Goal: Task Accomplishment & Management: Use online tool/utility

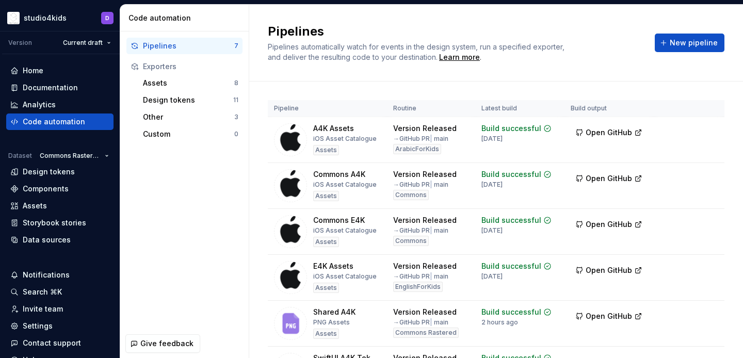
scroll to position [48, 0]
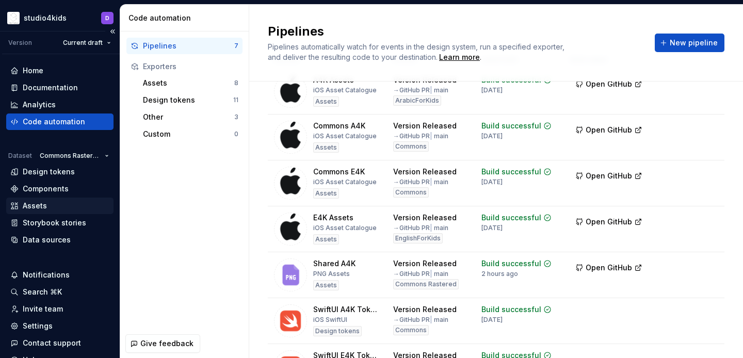
click at [57, 200] on div "Assets" at bounding box center [59, 206] width 107 height 17
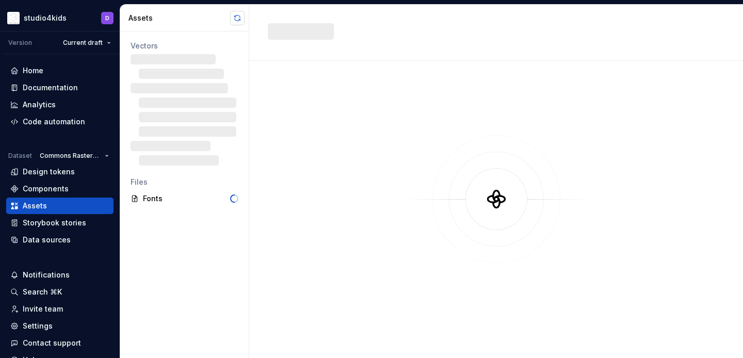
click at [233, 18] on button "button" at bounding box center [237, 18] width 14 height 14
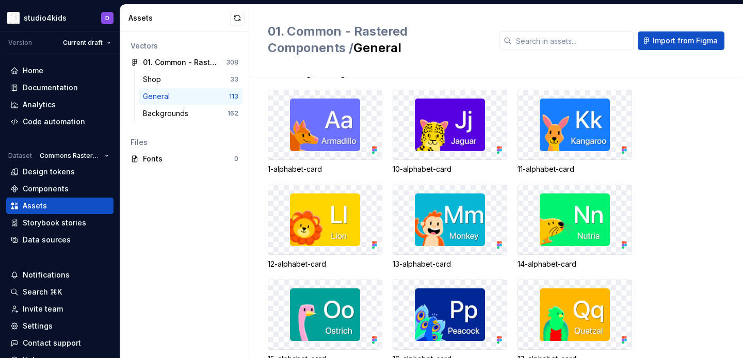
scroll to position [2151, 0]
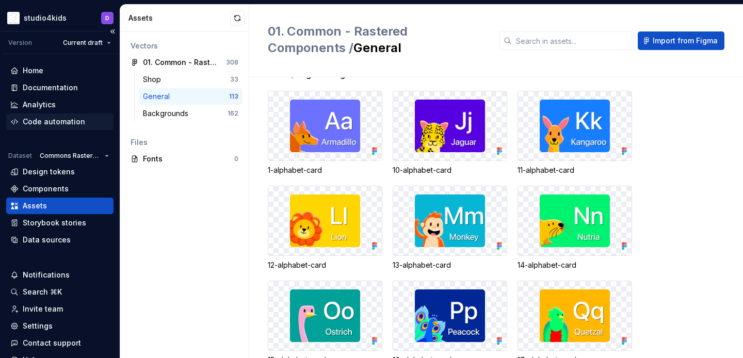
click at [46, 118] on div "Code automation" at bounding box center [54, 122] width 62 height 10
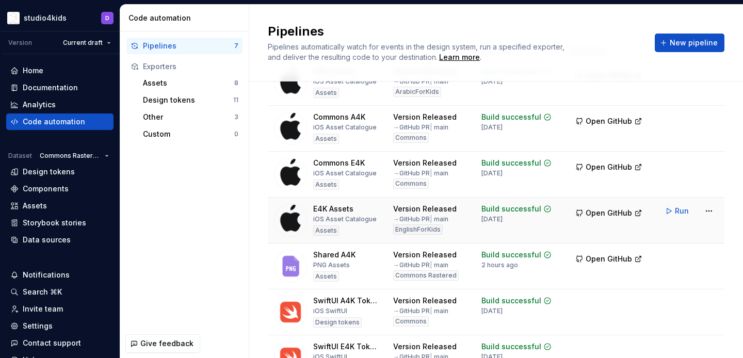
scroll to position [119, 0]
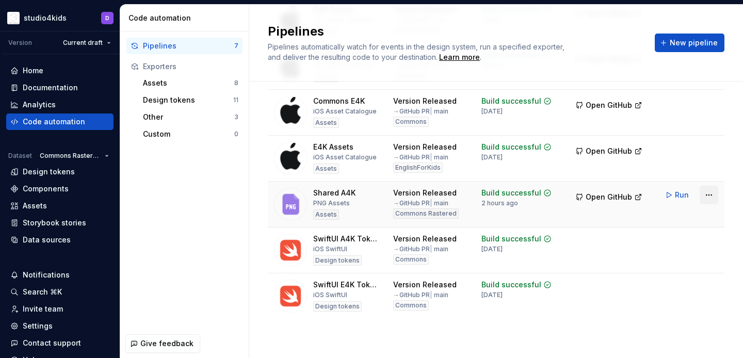
click at [706, 193] on html "studio4kids D Version Current draft Home Documentation Analytics Code automatio…" at bounding box center [371, 179] width 743 height 358
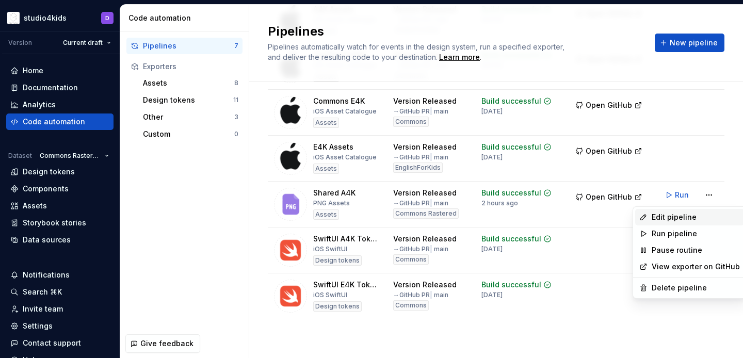
click at [672, 213] on div "Edit pipeline" at bounding box center [695, 217] width 88 height 10
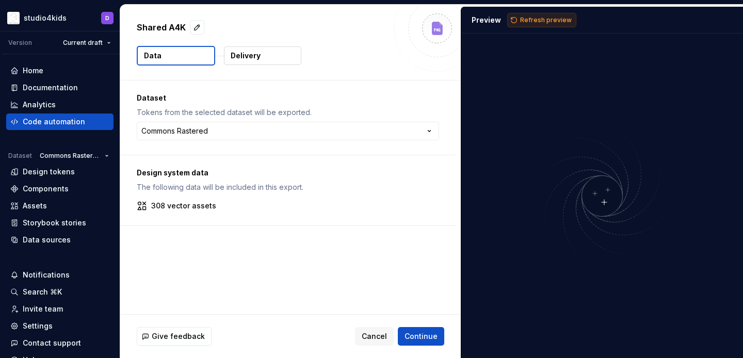
click at [515, 20] on button "Refresh preview" at bounding box center [541, 20] width 69 height 14
click at [520, 20] on span "Refresh preview" at bounding box center [546, 20] width 52 height 8
click at [374, 331] on button "Cancel" at bounding box center [374, 336] width 39 height 19
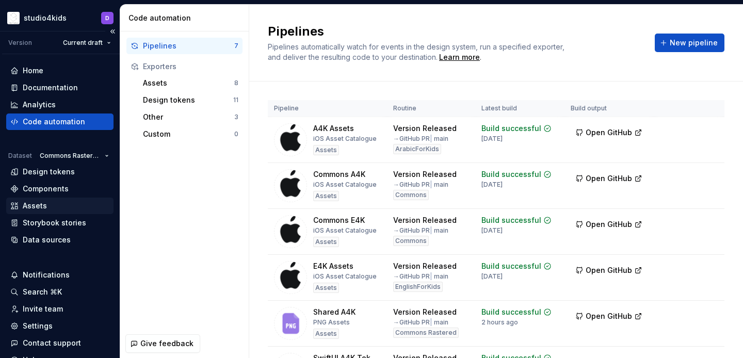
click at [76, 203] on div "Assets" at bounding box center [59, 206] width 99 height 10
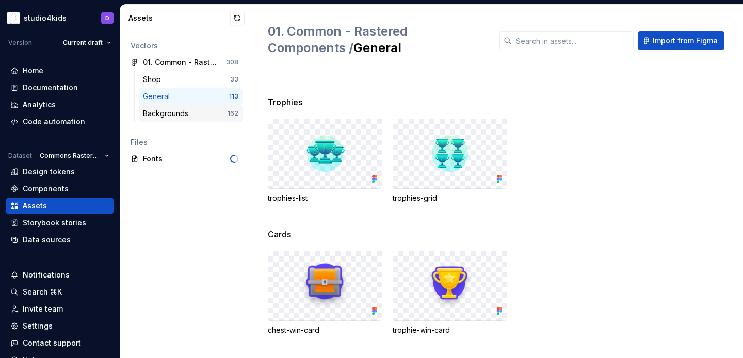
click at [206, 108] on div "Backgrounds 162" at bounding box center [191, 113] width 104 height 17
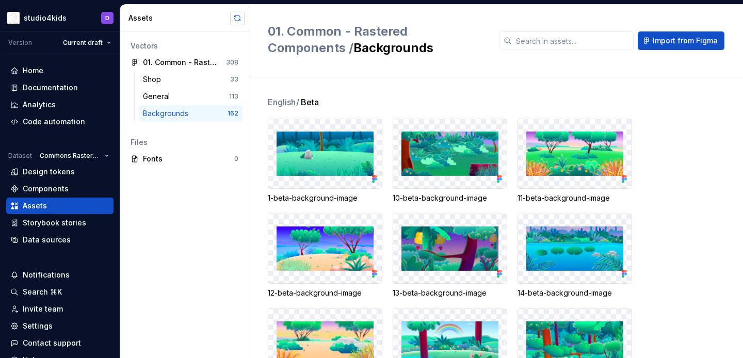
click at [236, 17] on button "button" at bounding box center [237, 18] width 14 height 14
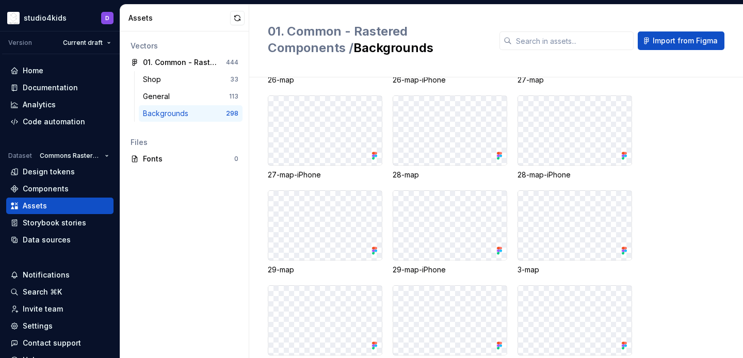
scroll to position [9224, 0]
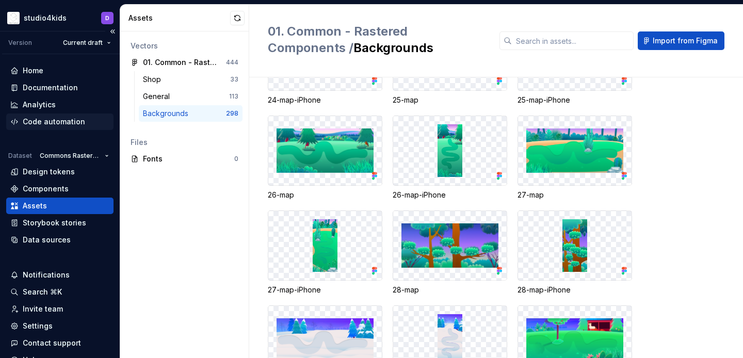
click at [71, 119] on div "Code automation" at bounding box center [54, 122] width 62 height 10
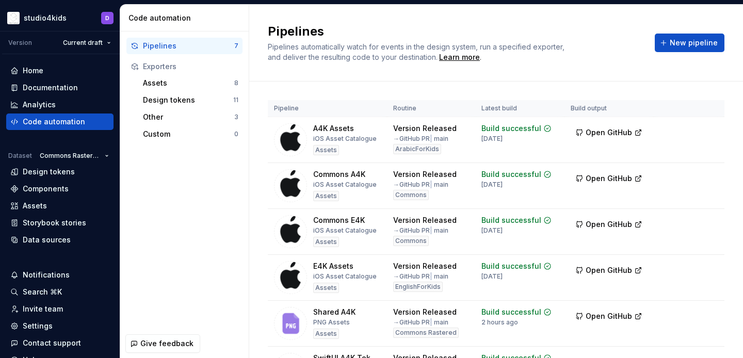
scroll to position [62, 0]
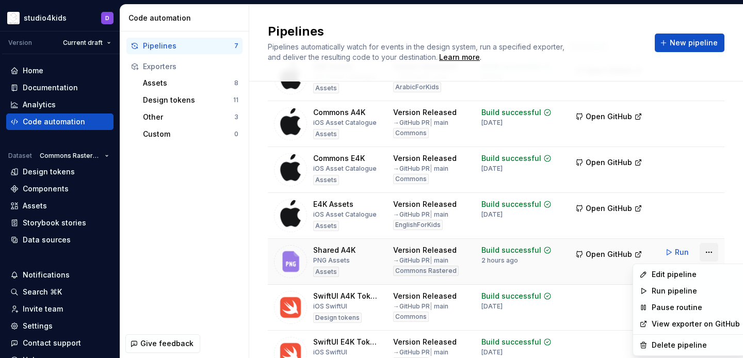
click at [712, 251] on html "studio4kids D Version Current draft Home Documentation Analytics Code automatio…" at bounding box center [371, 179] width 743 height 358
click at [666, 271] on div "Edit pipeline" at bounding box center [695, 274] width 88 height 10
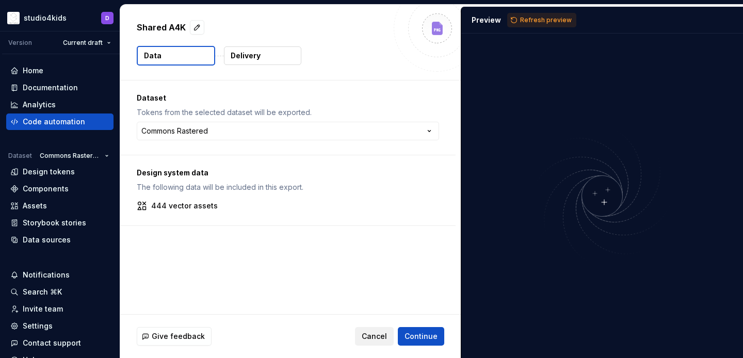
click at [383, 331] on span "Cancel" at bounding box center [374, 336] width 25 height 10
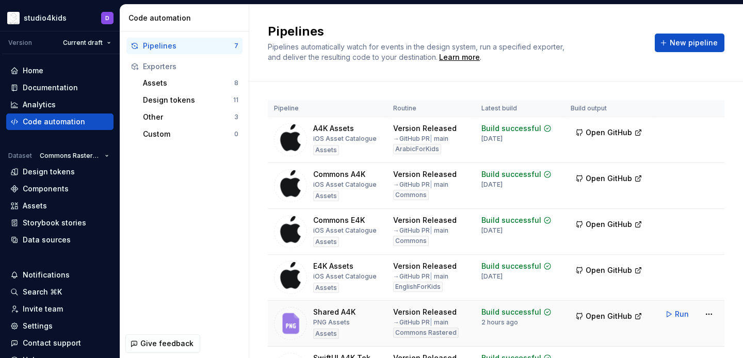
scroll to position [72, 0]
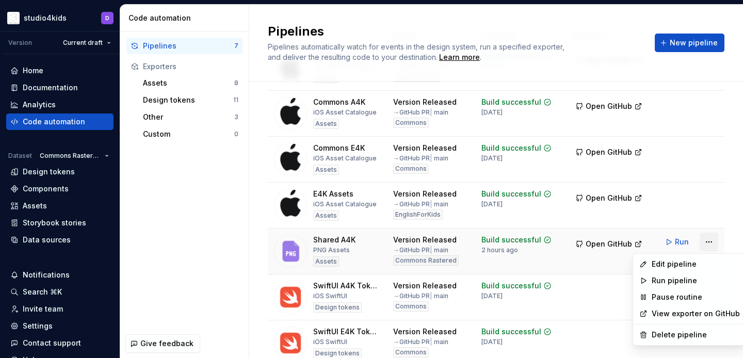
click at [706, 245] on html "studio4kids D Version Current draft Home Documentation Analytics Code automatio…" at bounding box center [371, 179] width 743 height 358
click at [648, 264] on div "Edit pipeline" at bounding box center [689, 264] width 109 height 17
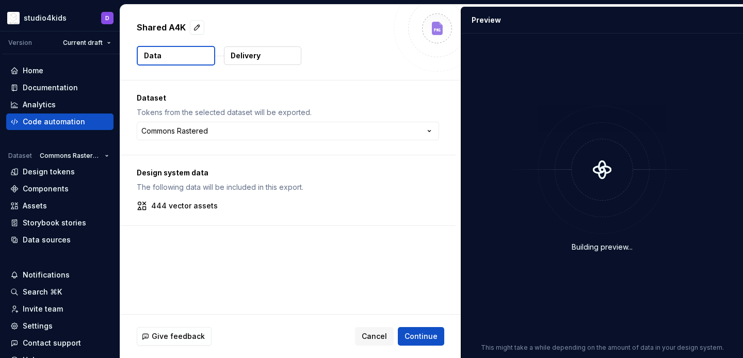
click at [156, 25] on p "Shared A4K" at bounding box center [161, 27] width 49 height 12
copy div "Shared A4K"
click at [239, 54] on p "Delivery" at bounding box center [246, 56] width 30 height 10
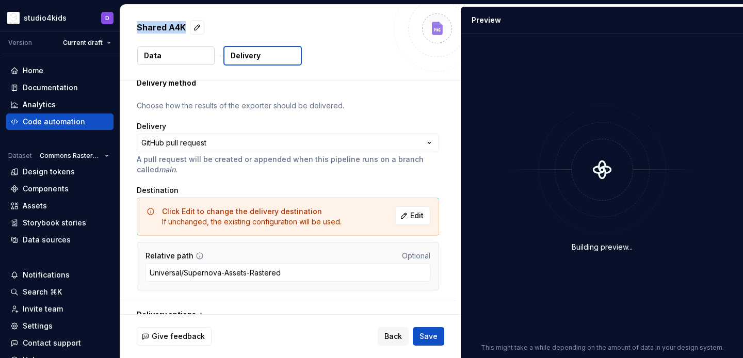
scroll to position [53, 0]
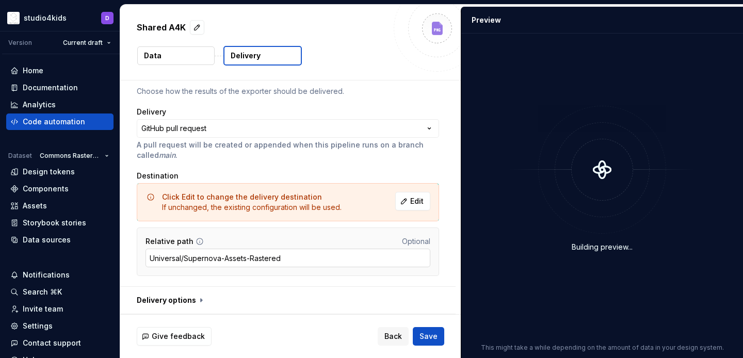
click at [221, 260] on input "Universal/Supernova-Assets-Rastered" at bounding box center [287, 258] width 285 height 19
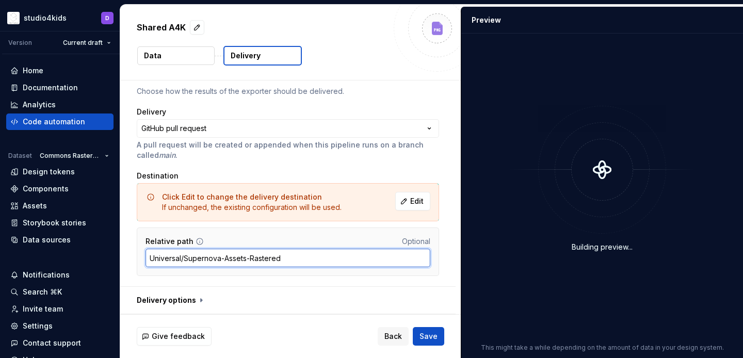
click at [221, 260] on input "Universal/Supernova-Assets-Rastered" at bounding box center [287, 258] width 285 height 19
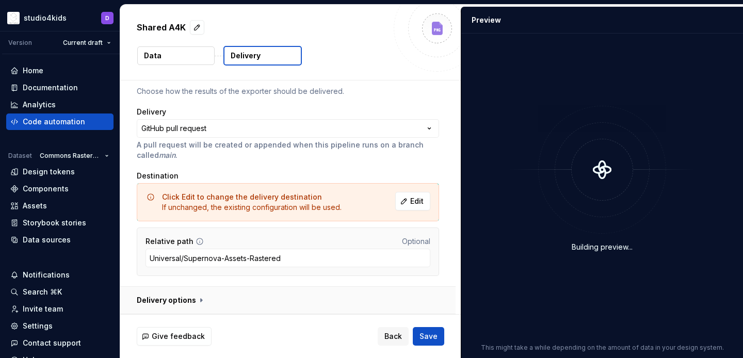
click at [192, 302] on button "button" at bounding box center [287, 300] width 335 height 27
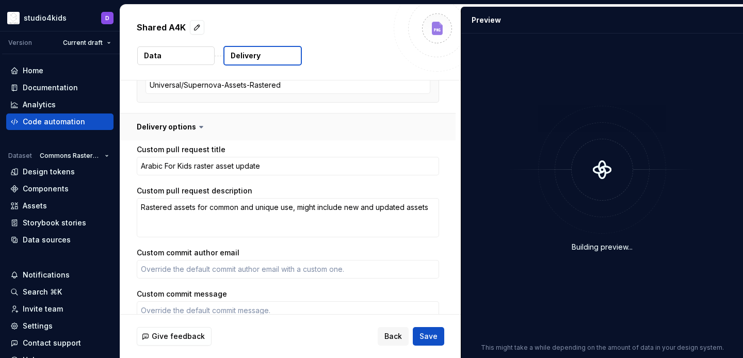
scroll to position [249, 0]
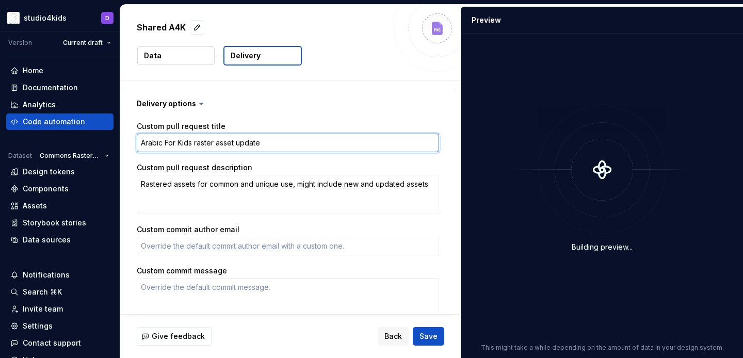
click at [162, 138] on textarea "Arabic For Kids raster asset update" at bounding box center [288, 143] width 302 height 19
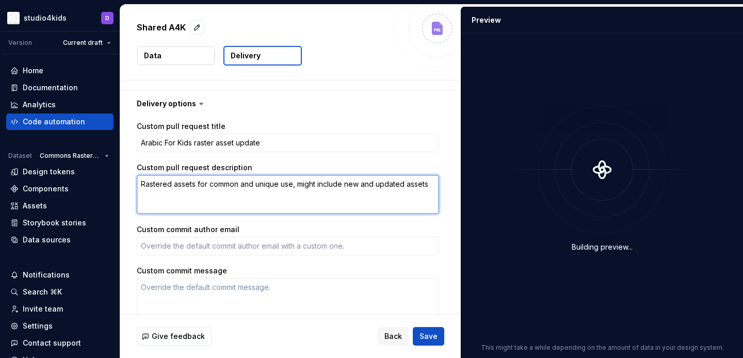
click at [188, 184] on textarea "Rastered assets for common and unique use, might include new and updated assets" at bounding box center [288, 194] width 302 height 39
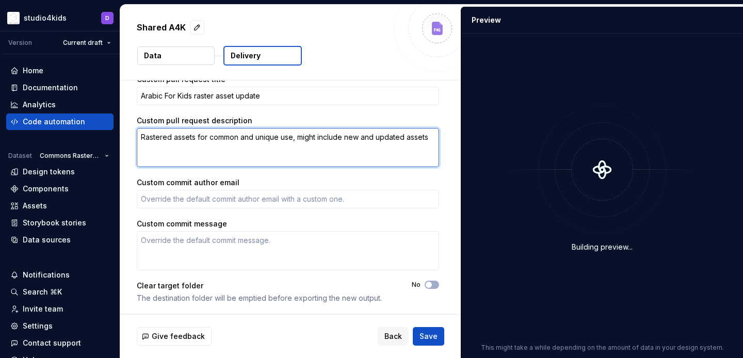
scroll to position [0, 0]
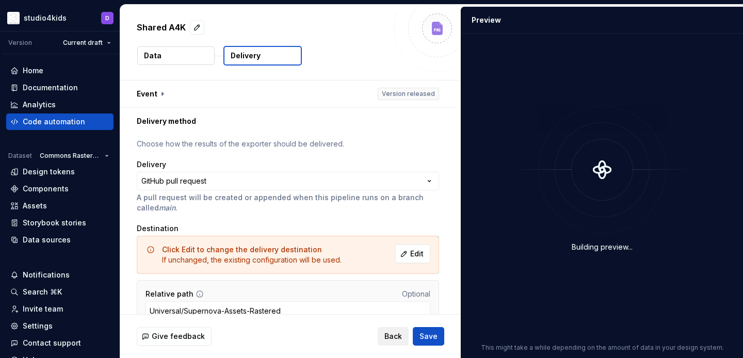
click at [387, 333] on span "Back" at bounding box center [393, 336] width 18 height 10
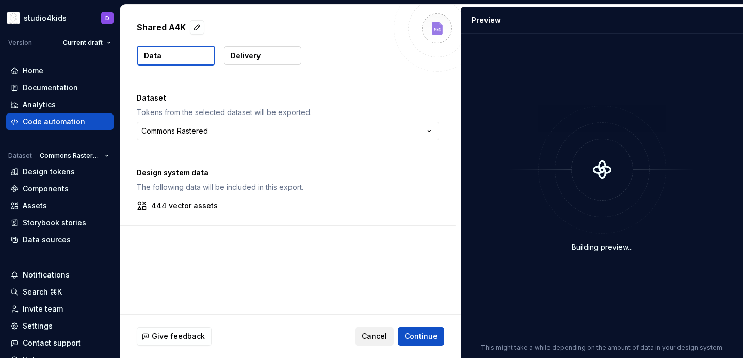
click at [386, 332] on span "Cancel" at bounding box center [374, 336] width 25 height 10
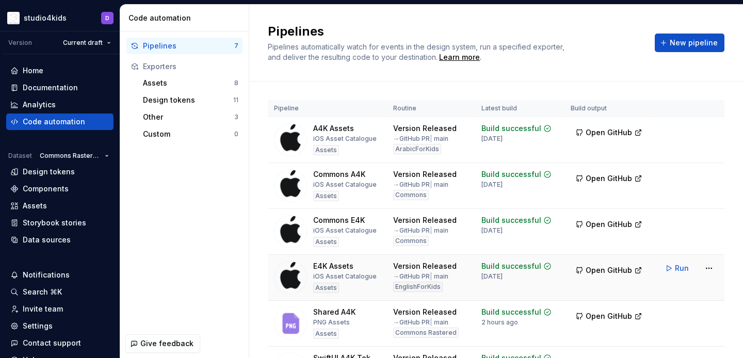
scroll to position [45, 0]
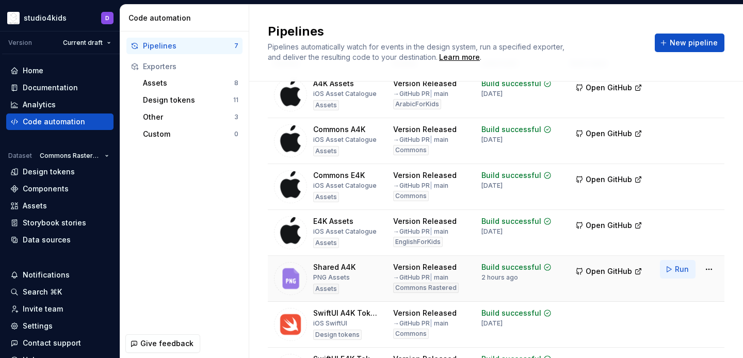
click at [675, 266] on span "Run" at bounding box center [682, 269] width 14 height 10
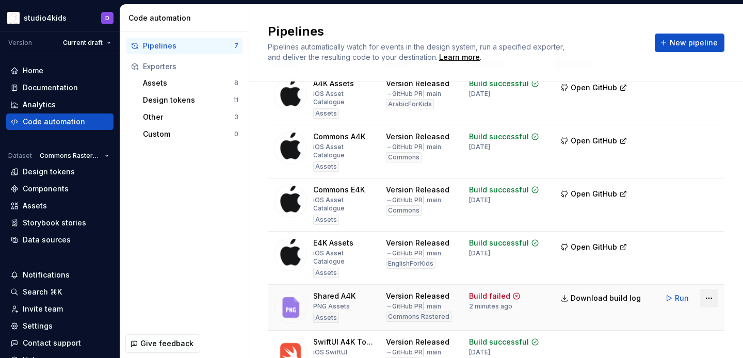
click at [712, 270] on html "studio4kids D Version Current draft Home Documentation Analytics Code automatio…" at bounding box center [371, 179] width 743 height 358
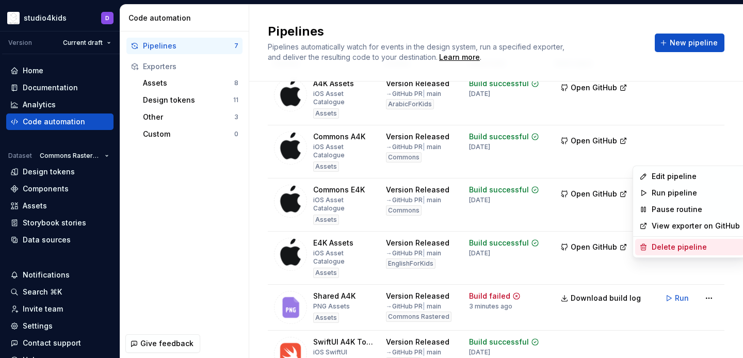
click at [658, 245] on div "Delete pipeline" at bounding box center [695, 247] width 88 height 10
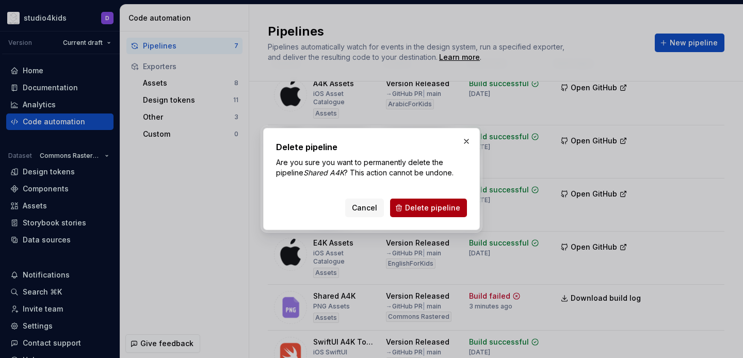
click at [449, 212] on span "Delete pipeline" at bounding box center [432, 208] width 55 height 10
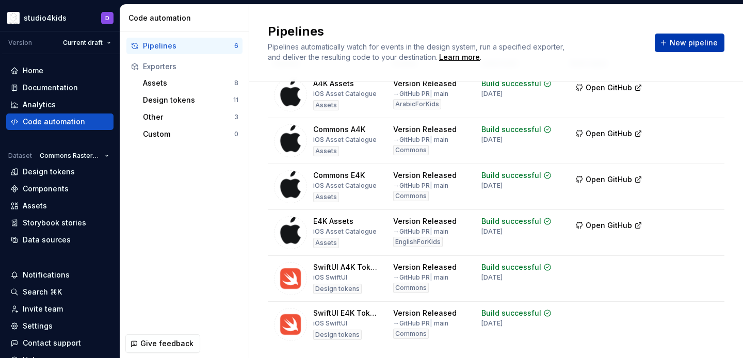
click at [679, 44] on span "New pipeline" at bounding box center [694, 43] width 48 height 10
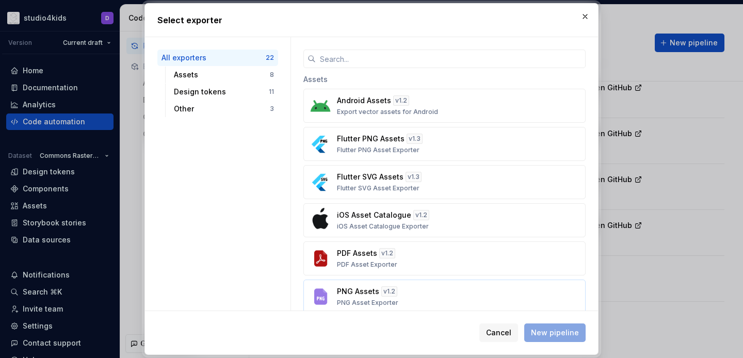
click at [421, 297] on div "PNG Assets v 1.2 PNG Asset Exporter" at bounding box center [441, 296] width 209 height 21
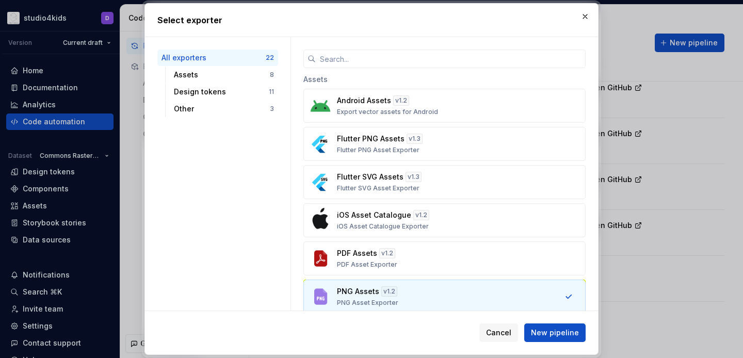
click at [539, 323] on div "Cancel New pipeline" at bounding box center [371, 332] width 453 height 43
click at [543, 332] on span "New pipeline" at bounding box center [555, 333] width 48 height 10
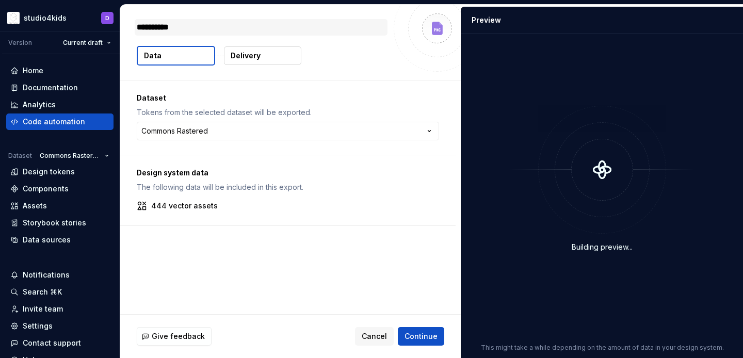
click at [226, 31] on textarea "**********" at bounding box center [261, 27] width 253 height 17
type textarea "*"
type textarea "**********"
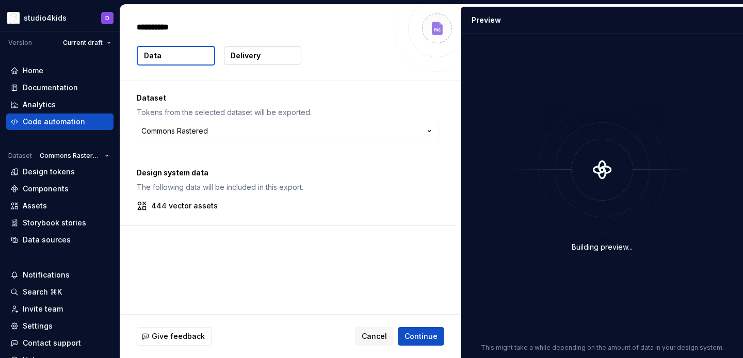
click at [245, 87] on div "**********" at bounding box center [287, 117] width 335 height 74
click at [241, 59] on p "Delivery" at bounding box center [246, 56] width 30 height 10
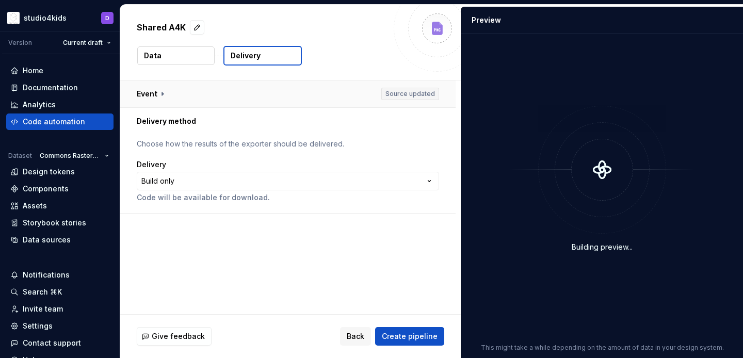
click at [202, 88] on button "button" at bounding box center [287, 93] width 335 height 27
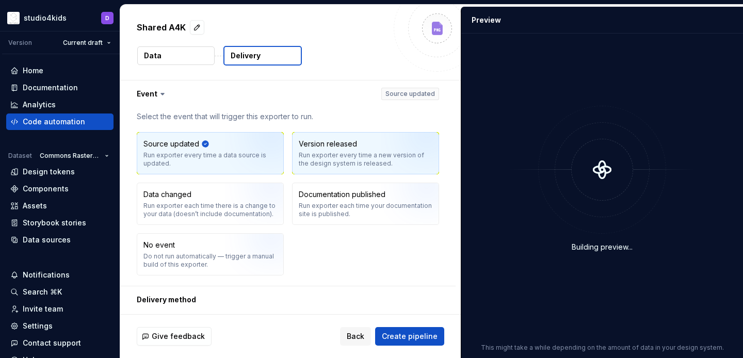
click at [311, 157] on div "Run exporter every time a new version of the design system is released." at bounding box center [366, 159] width 134 height 17
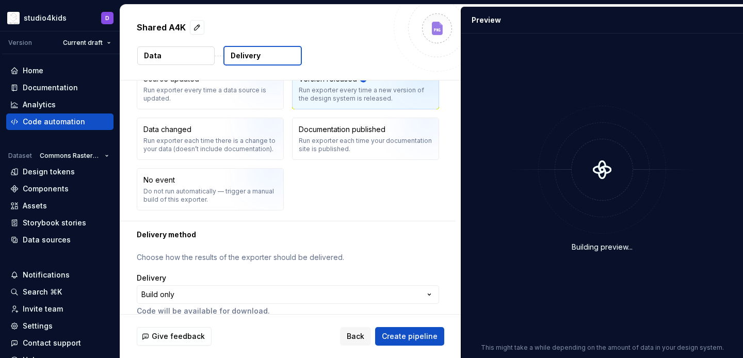
scroll to position [78, 0]
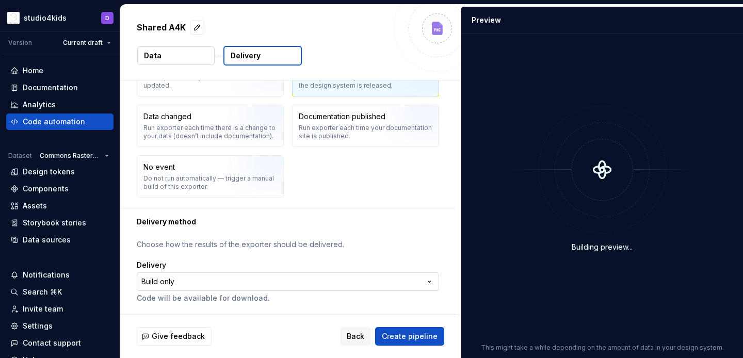
click at [271, 284] on html "**********" at bounding box center [371, 179] width 743 height 358
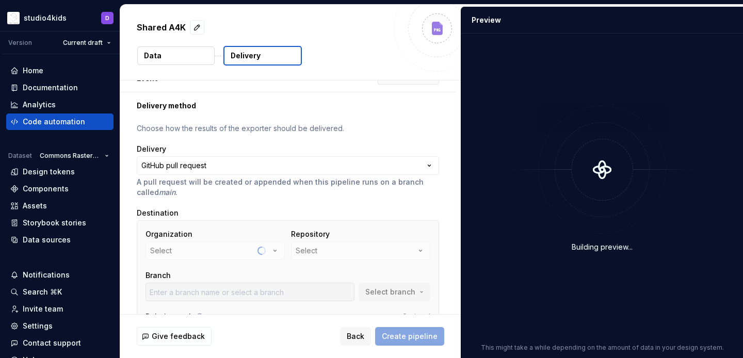
scroll to position [30, 0]
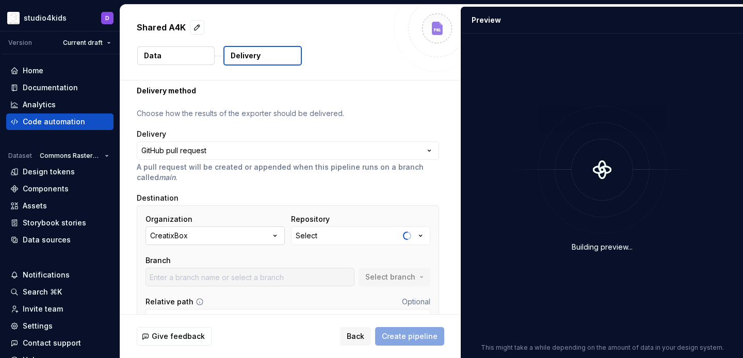
click at [236, 229] on button "CreatixBox" at bounding box center [214, 235] width 139 height 19
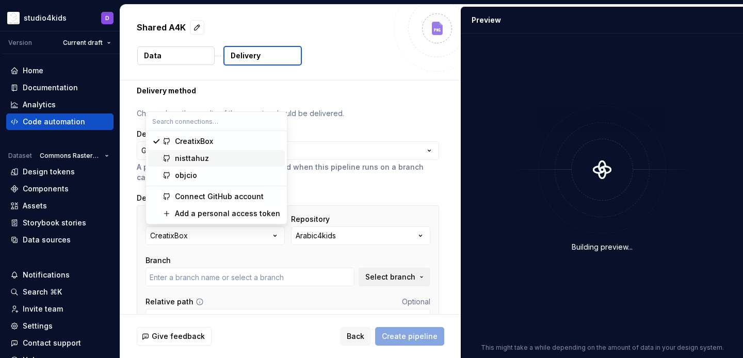
click at [219, 161] on div "nisttahuz" at bounding box center [228, 158] width 106 height 10
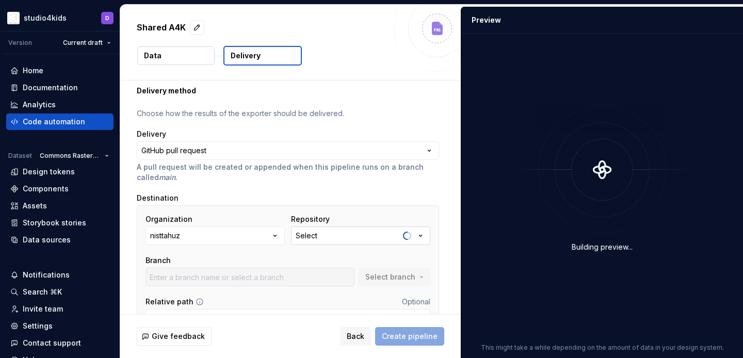
click at [317, 236] on div "Select" at bounding box center [307, 236] width 22 height 10
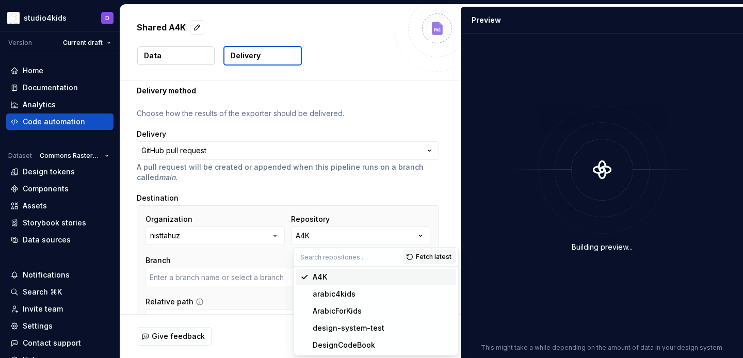
type input "main"
click at [327, 308] on div "ArabicForKids" at bounding box center [337, 311] width 49 height 10
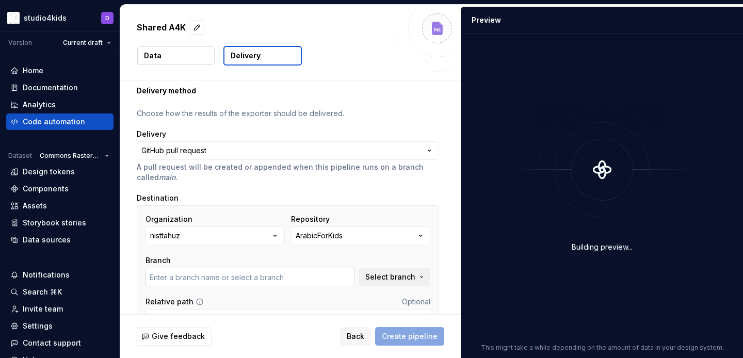
type input "main"
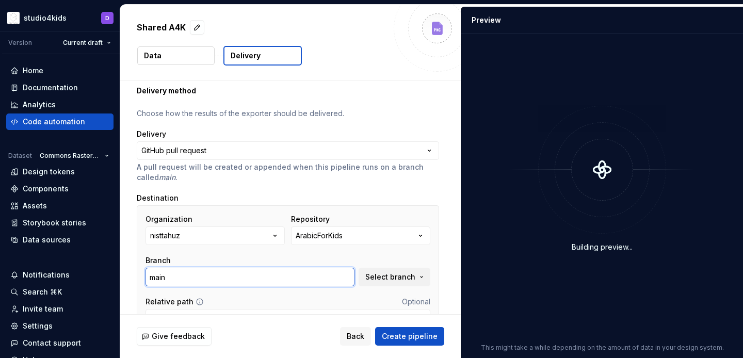
click at [296, 275] on input "main" at bounding box center [249, 277] width 209 height 19
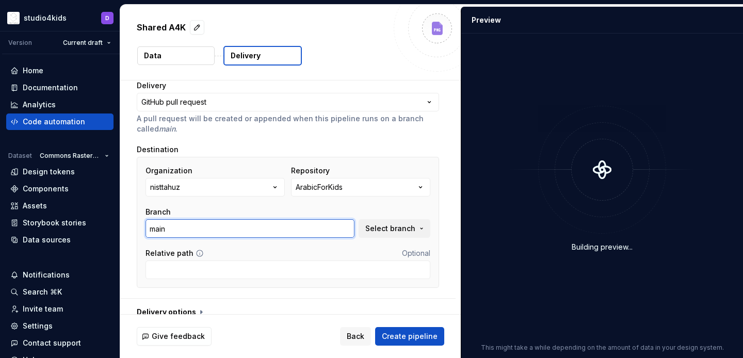
scroll to position [91, 0]
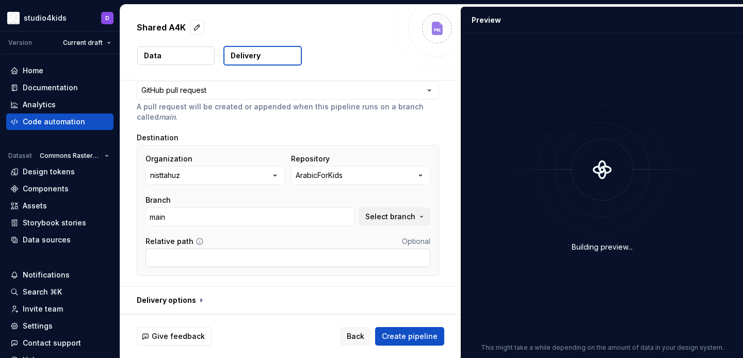
click at [275, 258] on input "Relative path" at bounding box center [287, 258] width 285 height 19
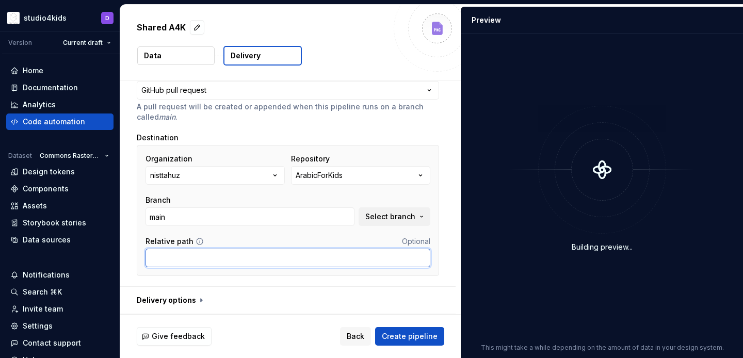
click at [231, 260] on input "Relative path" at bounding box center [287, 258] width 285 height 19
paste input "Universal/Supernova-Assets-Rastered"
type input "Universal/Supernova-Assets-Rastered"
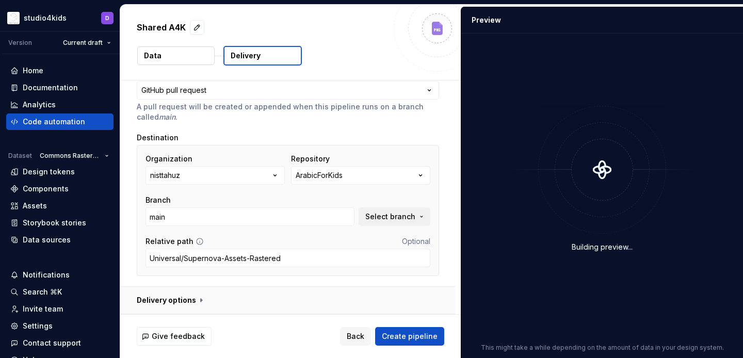
click at [189, 310] on button "button" at bounding box center [287, 300] width 335 height 27
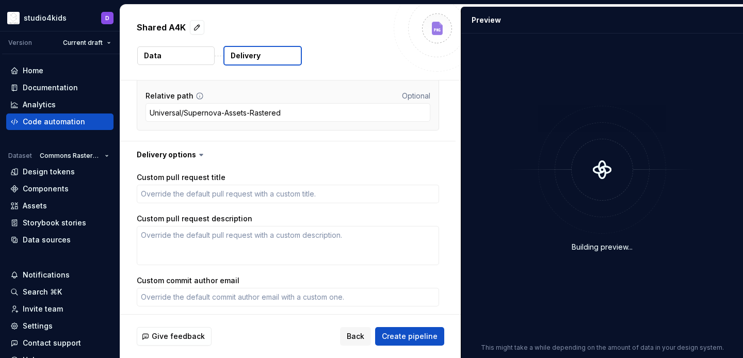
scroll to position [231, 0]
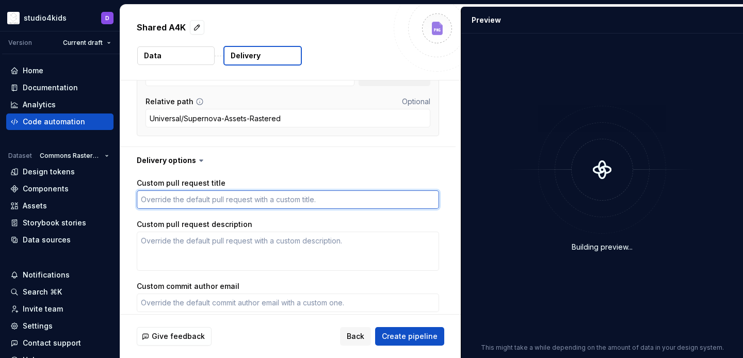
click at [185, 207] on textarea "Custom pull request title" at bounding box center [288, 199] width 302 height 19
paste textarea "Arabic For Kids raster asset update"
type textarea "*"
type textarea "Arabic For Kids raster asset update"
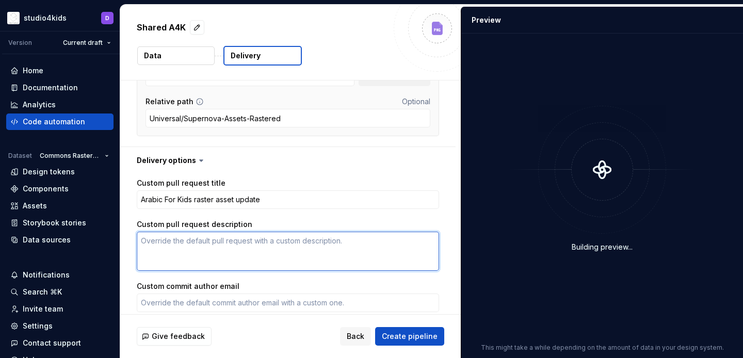
click at [274, 266] on textarea "Custom pull request description" at bounding box center [288, 251] width 302 height 39
click at [335, 248] on textarea "Custom pull request description" at bounding box center [288, 251] width 302 height 39
paste textarea "Rastered assets for common and unique use, might include new and updated assets"
type textarea "*"
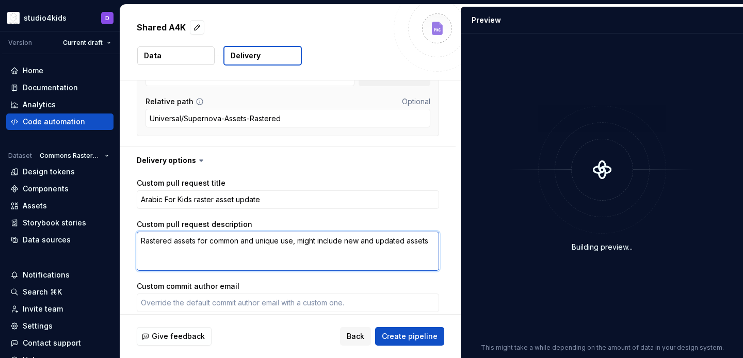
type textarea "Rastered assets for common and unique use, might include new and updated assets"
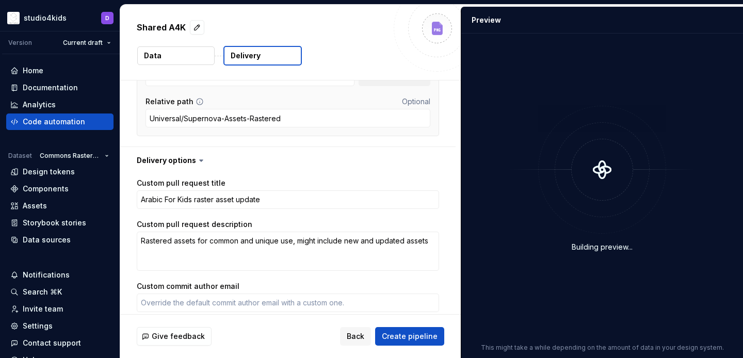
click at [345, 223] on div "Custom pull request description" at bounding box center [288, 224] width 302 height 10
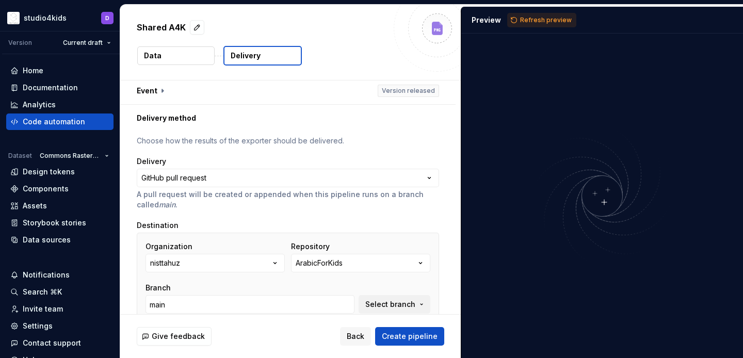
scroll to position [0, 0]
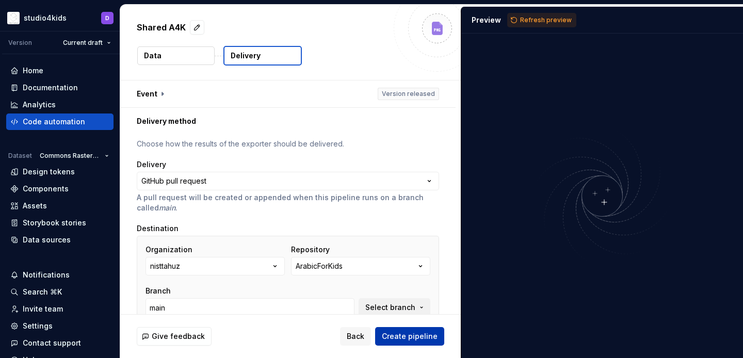
click at [386, 333] on span "Create pipeline" at bounding box center [410, 336] width 56 height 10
type textarea "*"
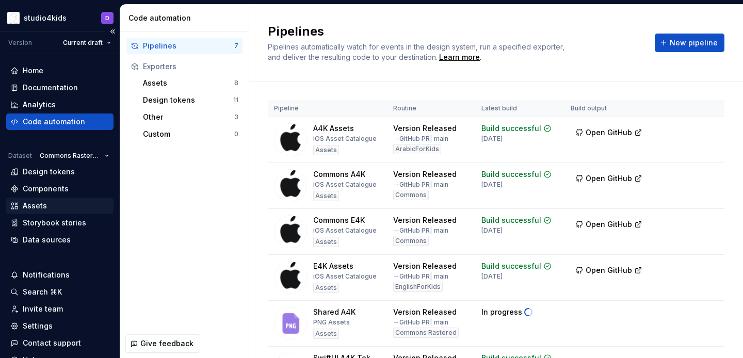
click at [32, 206] on div "Assets" at bounding box center [35, 206] width 24 height 10
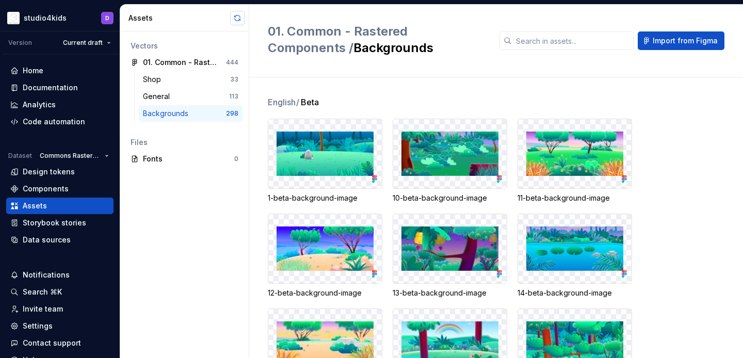
click at [241, 20] on button "button" at bounding box center [237, 18] width 14 height 14
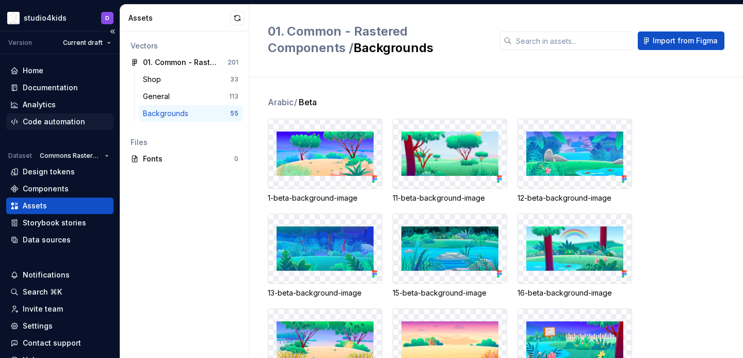
click at [51, 123] on div "Code automation" at bounding box center [54, 122] width 62 height 10
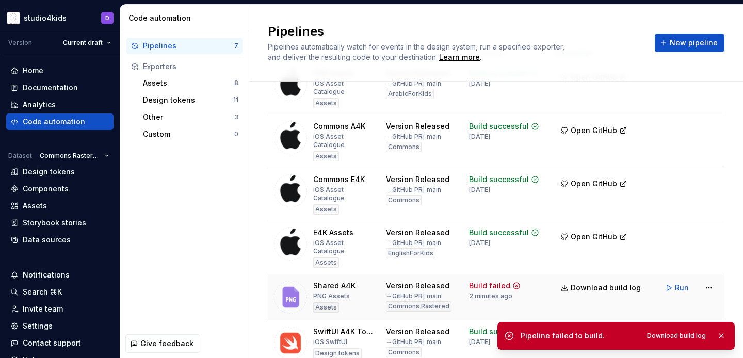
scroll to position [58, 0]
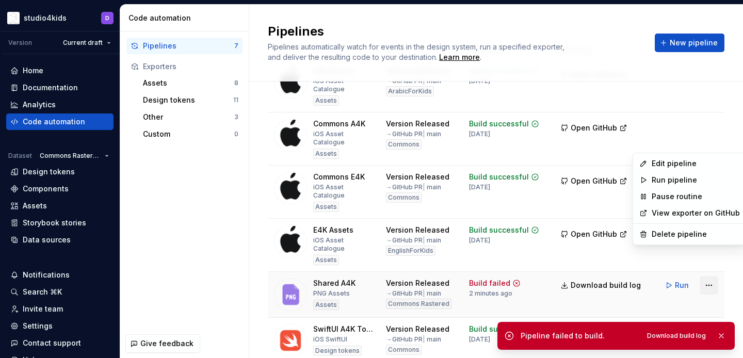
click at [704, 257] on html "studio4kids D Version Current draft Home Documentation Analytics Code automatio…" at bounding box center [371, 179] width 743 height 358
click at [648, 165] on div "Edit pipeline" at bounding box center [689, 163] width 109 height 17
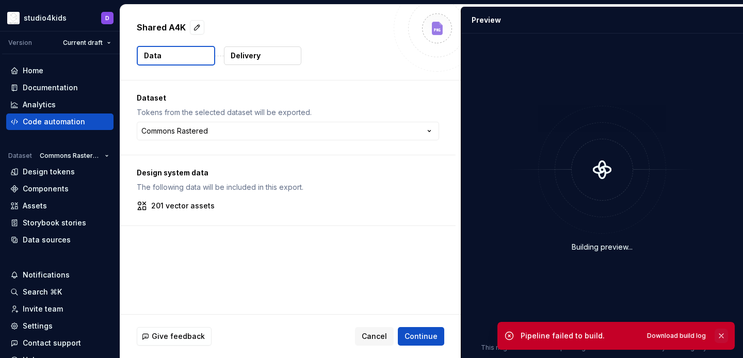
click at [720, 334] on button "button" at bounding box center [720, 336] width 13 height 14
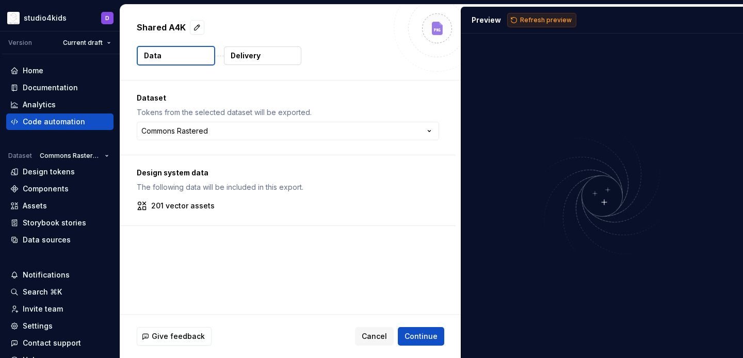
click at [533, 19] on span "Refresh preview" at bounding box center [546, 20] width 52 height 8
click at [368, 337] on span "Cancel" at bounding box center [374, 336] width 25 height 10
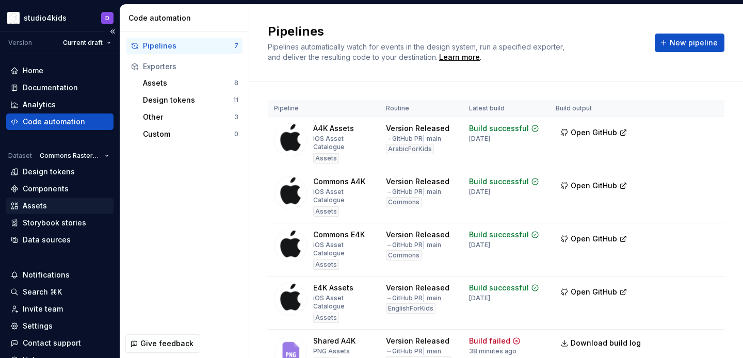
click at [49, 204] on div "Assets" at bounding box center [59, 206] width 99 height 10
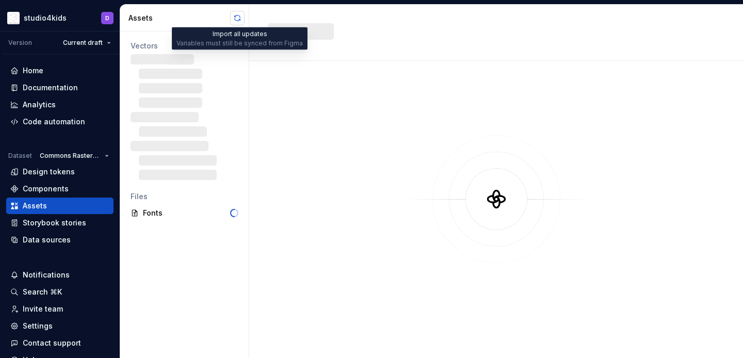
click at [233, 15] on button "button" at bounding box center [237, 18] width 14 height 14
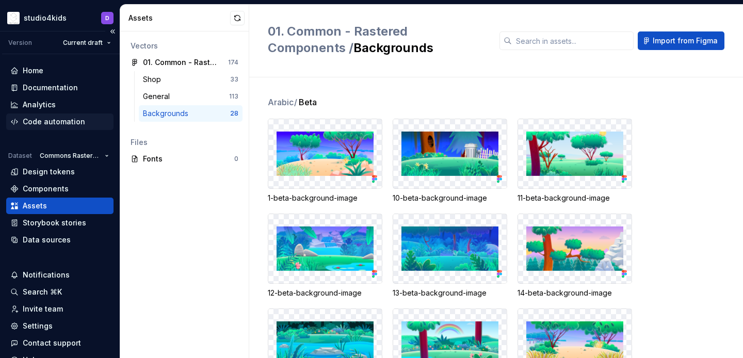
click at [40, 120] on div "Code automation" at bounding box center [54, 122] width 62 height 10
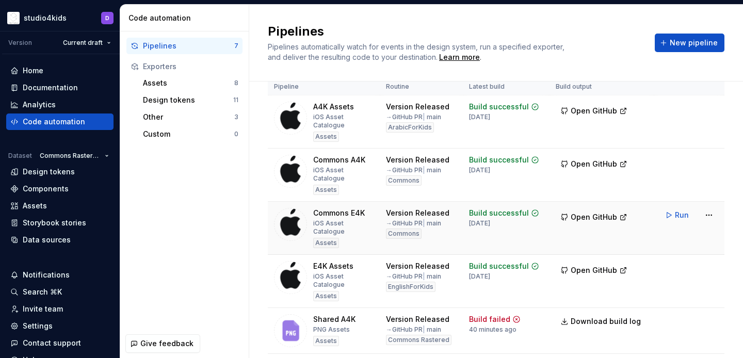
scroll to position [47, 0]
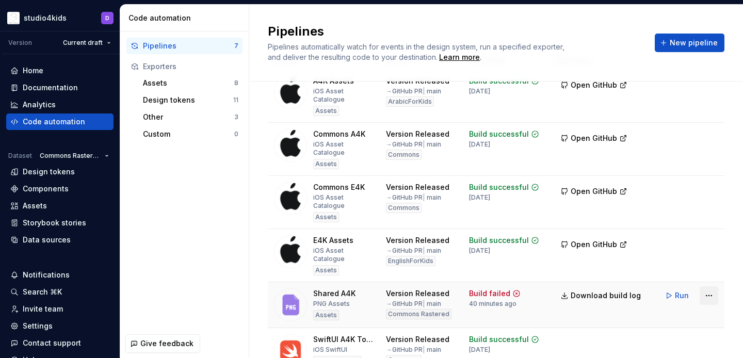
click at [703, 266] on html "studio4kids D Version Current draft Home Documentation Analytics Code automatio…" at bounding box center [371, 179] width 743 height 358
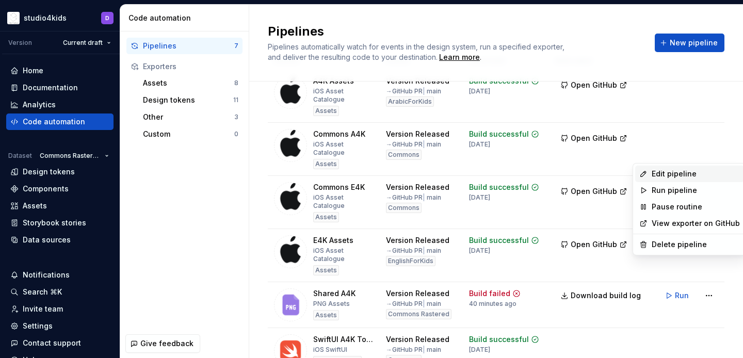
click at [659, 176] on div "Edit pipeline" at bounding box center [695, 174] width 88 height 10
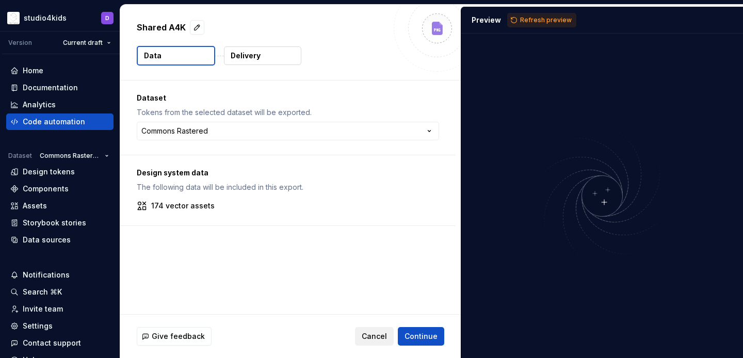
click at [374, 331] on button "Cancel" at bounding box center [374, 336] width 39 height 19
